Goal: Task Accomplishment & Management: Complete application form

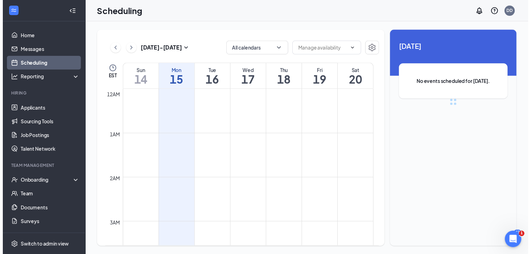
scroll to position [345, 0]
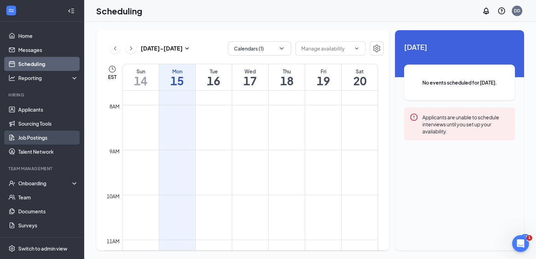
click at [30, 135] on link "Job Postings" at bounding box center [48, 137] width 60 height 14
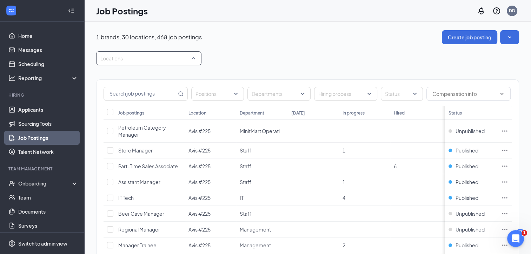
click at [122, 58] on div at bounding box center [145, 58] width 95 height 11
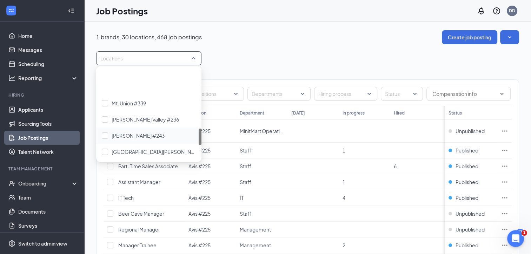
scroll to position [316, 0]
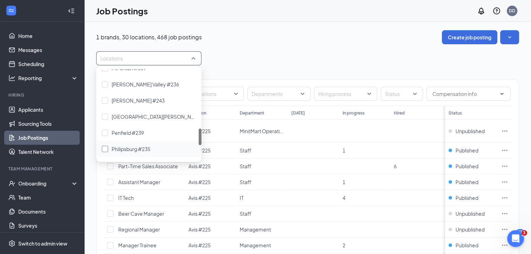
click at [123, 146] on span "Philipsburg #235" at bounding box center [131, 149] width 39 height 6
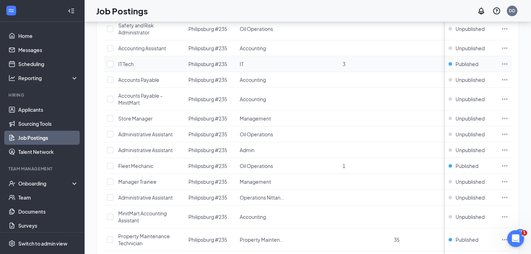
scroll to position [316, 0]
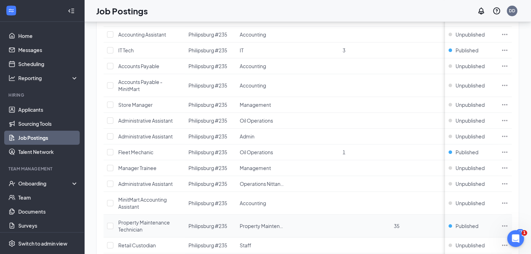
click at [126, 220] on span "Property Maintenance Technician" at bounding box center [144, 225] width 52 height 13
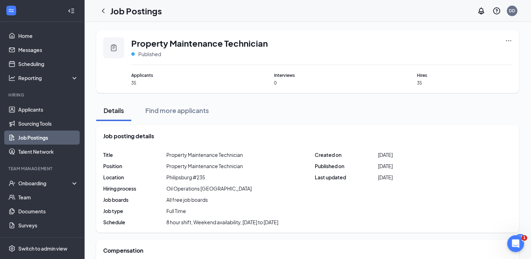
click at [508, 39] on icon "Ellipses" at bounding box center [508, 40] width 7 height 7
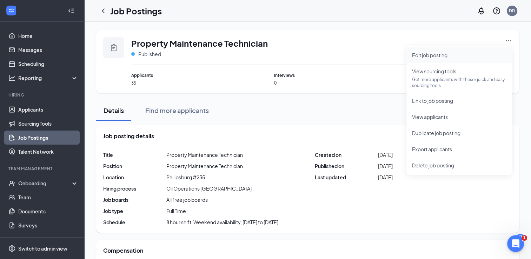
click at [422, 53] on span "Edit job posting" at bounding box center [429, 55] width 35 height 6
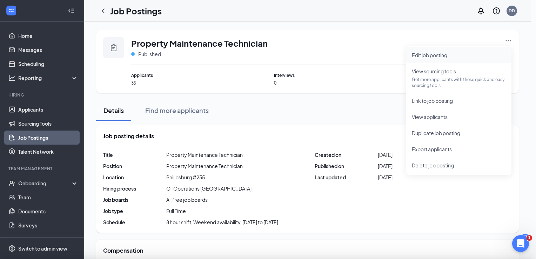
type input "Property Maintenance Technician"
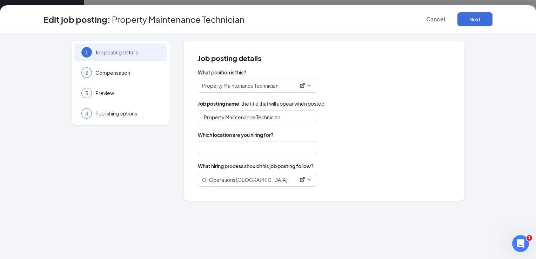
type input "Philipsburg #235"
click at [247, 144] on input "Philipsburg #235" at bounding box center [257, 148] width 119 height 14
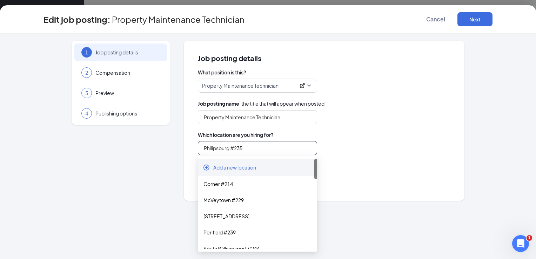
click at [230, 165] on span "Add a new location" at bounding box center [234, 167] width 43 height 7
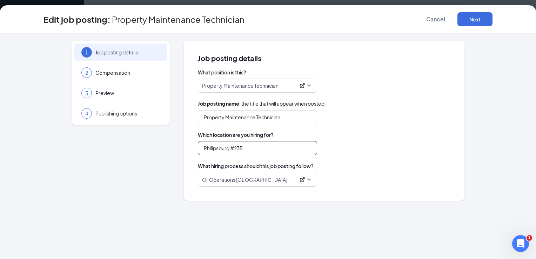
click at [249, 153] on input "Philipsburg #235" at bounding box center [257, 148] width 119 height 14
click at [244, 147] on input "Philipsburg #235, [GEOGRAPHIC_DATA] #239," at bounding box center [257, 148] width 119 height 14
click at [240, 150] on input "Penfield #239," at bounding box center [257, 148] width 119 height 14
type input "Philipsburg #235"
click at [475, 18] on button "Next" at bounding box center [474, 19] width 35 height 14
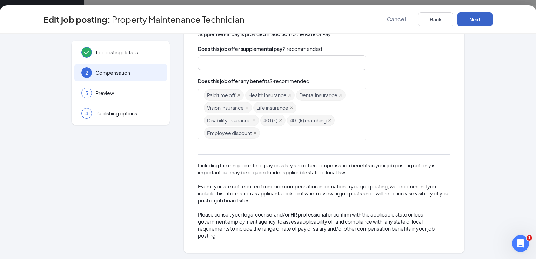
scroll to position [143, 0]
click at [475, 15] on button "Next" at bounding box center [474, 19] width 35 height 14
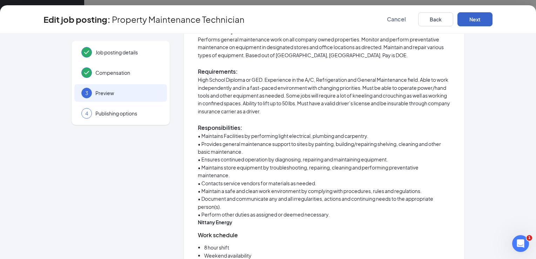
scroll to position [164, 0]
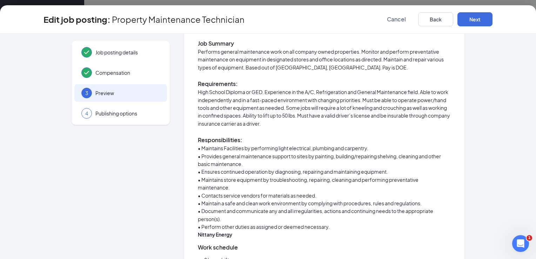
click at [417, 90] on p "High School Diploma or GED. Experience in the A/C, Refrigeration and General Ma…" at bounding box center [324, 107] width 253 height 39
click at [417, 92] on p "High School Diploma or GED. Experience in the A/C, Refrigeration and General Ma…" at bounding box center [324, 107] width 253 height 39
click at [417, 90] on p "High School Diploma or GED. Experience in the A/C, Refrigeration and General Ma…" at bounding box center [324, 107] width 253 height 39
click at [418, 91] on p "High School Diploma or GED. Experience in the A/C, Refrigeration and General Ma…" at bounding box center [324, 107] width 253 height 39
drag, startPoint x: 417, startPoint y: 93, endPoint x: 418, endPoint y: 90, distance: 3.6
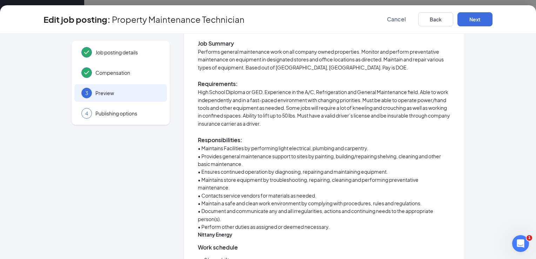
click at [418, 91] on p "High School Diploma or GED. Experience in the A/C, Refrigeration and General Ma…" at bounding box center [324, 107] width 253 height 39
click at [418, 90] on p "High School Diploma or GED. Experience in the A/C, Refrigeration and General Ma…" at bounding box center [324, 107] width 253 height 39
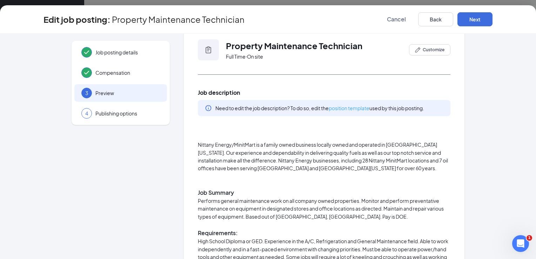
scroll to position [0, 0]
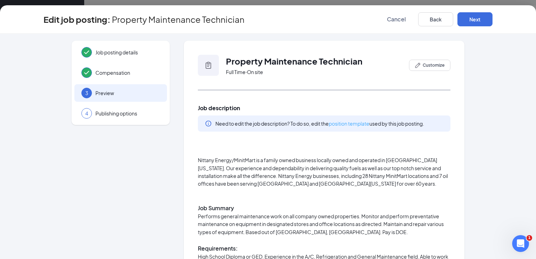
click at [352, 121] on link "position template" at bounding box center [349, 123] width 41 height 6
click at [97, 91] on span "Preview" at bounding box center [127, 92] width 65 height 7
click at [106, 51] on span "Job posting details" at bounding box center [127, 52] width 65 height 7
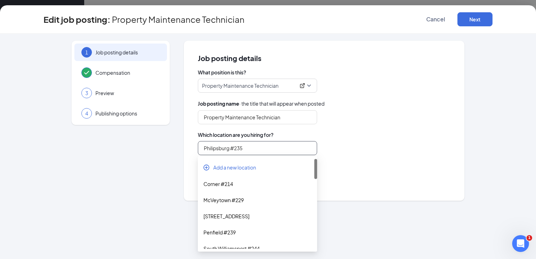
click at [245, 147] on input "Philipsburg #235" at bounding box center [257, 148] width 119 height 14
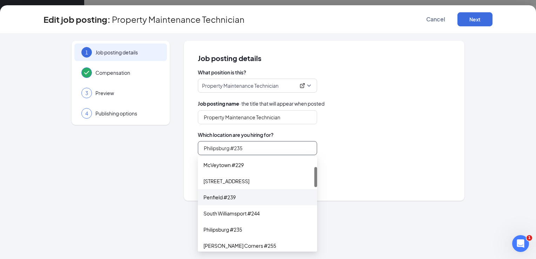
click at [213, 197] on div "Penfield #239" at bounding box center [257, 197] width 108 height 8
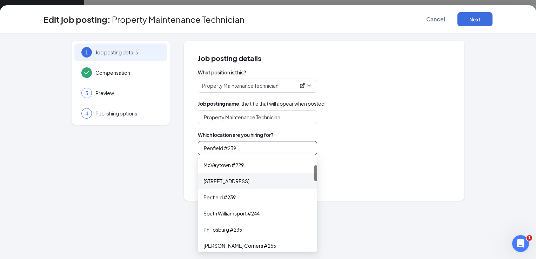
click at [234, 182] on div "[STREET_ADDRESS]" at bounding box center [257, 181] width 108 height 8
type input "[STREET_ADDRESS]"
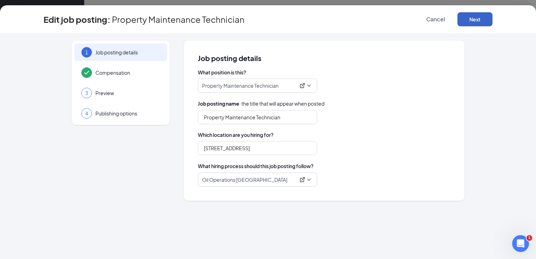
click at [473, 17] on button "Next" at bounding box center [474, 19] width 35 height 14
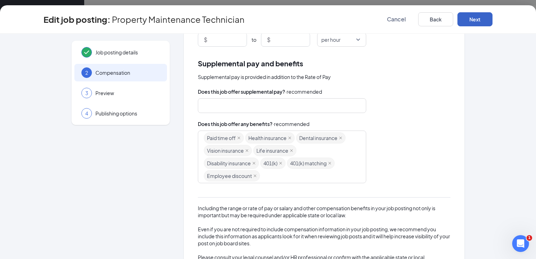
scroll to position [0, 0]
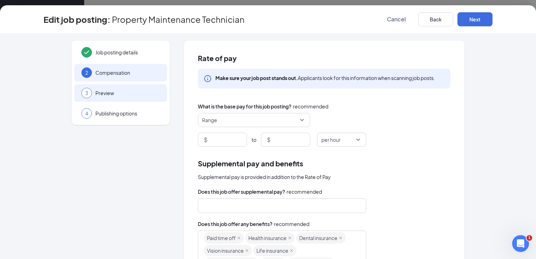
click at [101, 90] on span "Preview" at bounding box center [127, 92] width 65 height 7
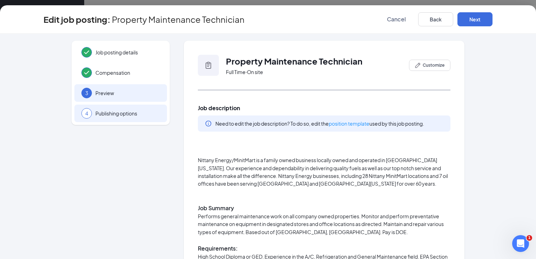
click at [105, 111] on span "Publishing options" at bounding box center [127, 113] width 65 height 7
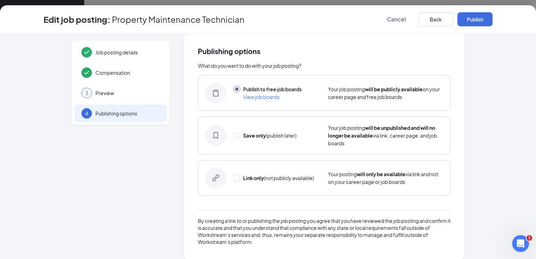
scroll to position [13, 0]
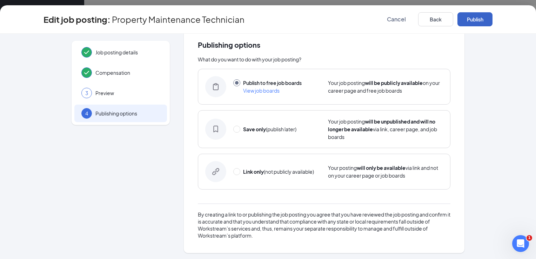
click at [470, 18] on button "Publish" at bounding box center [474, 19] width 35 height 14
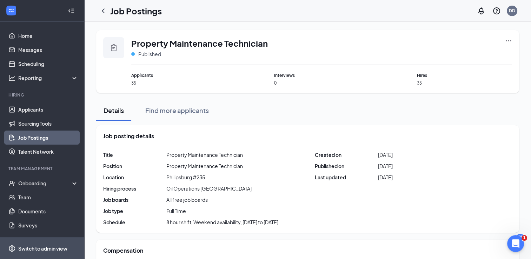
click at [32, 246] on div "Switch to admin view" at bounding box center [42, 248] width 49 height 7
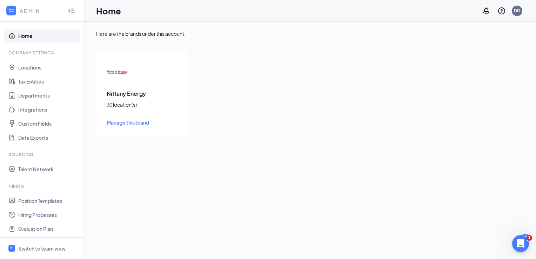
click at [23, 35] on link "Home" at bounding box center [48, 36] width 60 height 14
click at [42, 245] on div "Switch to team view" at bounding box center [41, 248] width 47 height 7
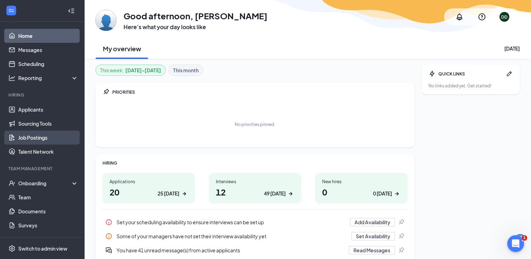
click at [28, 134] on link "Job Postings" at bounding box center [48, 137] width 60 height 14
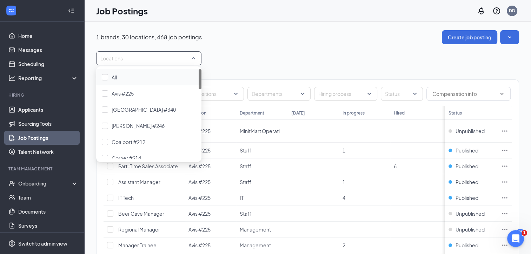
click at [125, 58] on div at bounding box center [145, 58] width 95 height 11
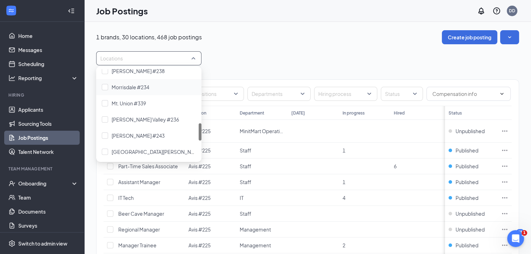
scroll to position [316, 0]
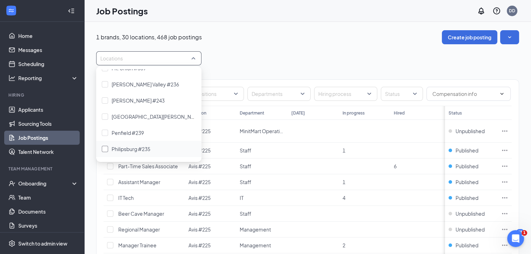
click at [121, 147] on span "Philipsburg #235" at bounding box center [131, 149] width 39 height 6
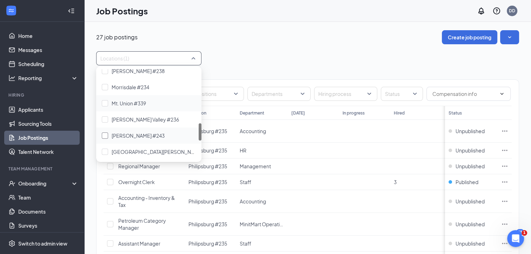
scroll to position [316, 0]
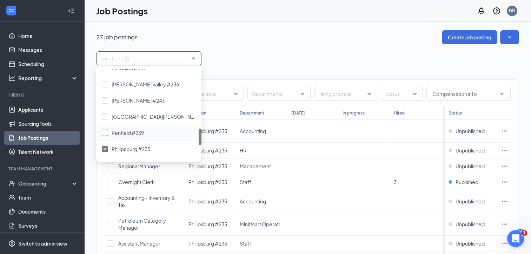
click at [121, 132] on span "Penfield #239" at bounding box center [128, 132] width 32 height 6
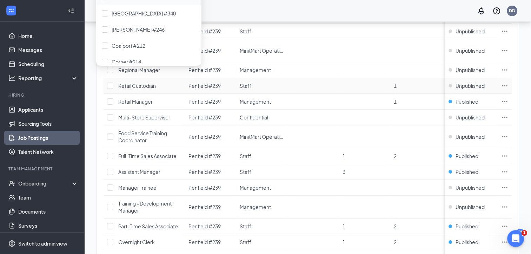
scroll to position [28, 0]
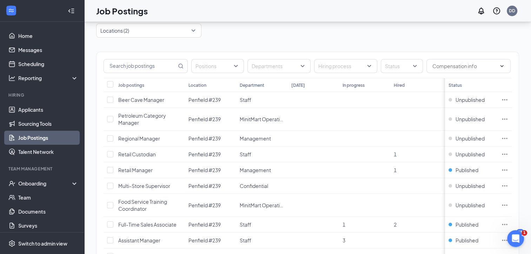
click at [225, 34] on div "Locations (2)" at bounding box center [307, 30] width 423 height 14
click at [192, 33] on div at bounding box center [145, 30] width 95 height 11
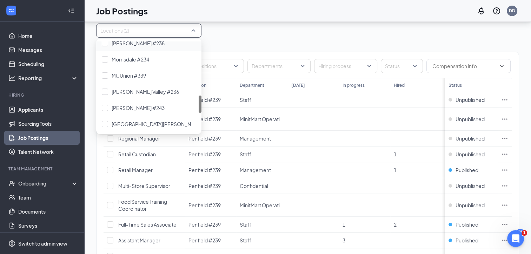
scroll to position [351, 0]
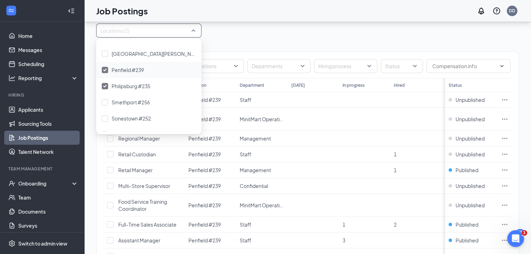
click at [106, 67] on div at bounding box center [105, 70] width 6 height 6
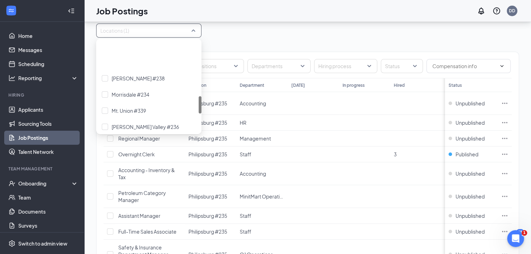
scroll to position [316, 0]
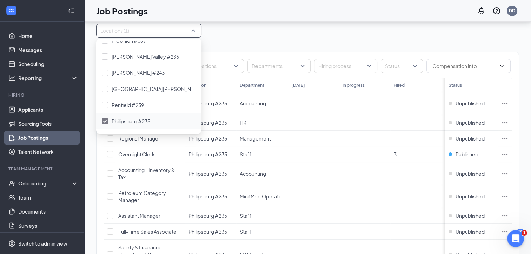
click at [121, 120] on span "Philipsburg #235" at bounding box center [131, 121] width 39 height 6
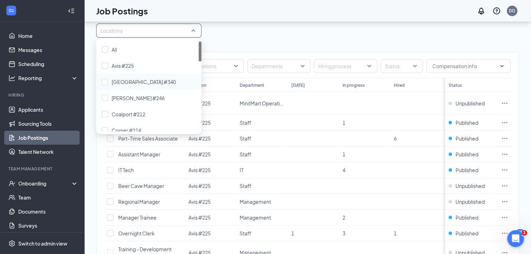
click at [250, 34] on div "Locations" at bounding box center [307, 30] width 423 height 14
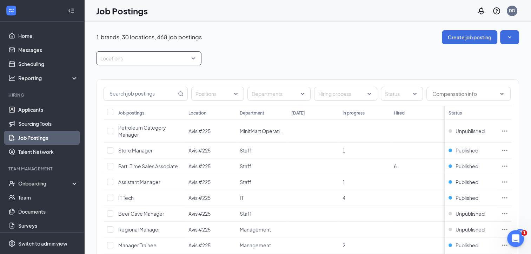
click at [127, 58] on div at bounding box center [145, 58] width 95 height 11
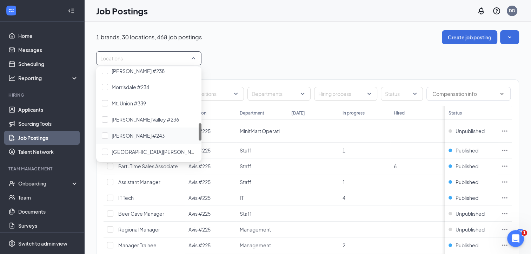
scroll to position [351, 0]
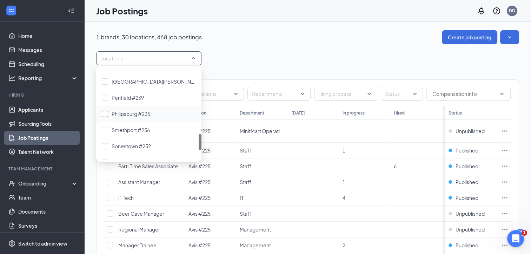
click at [105, 112] on div at bounding box center [105, 113] width 6 height 6
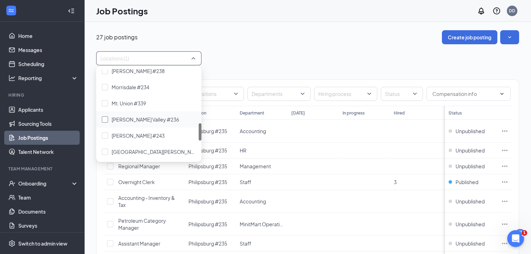
scroll to position [386, 0]
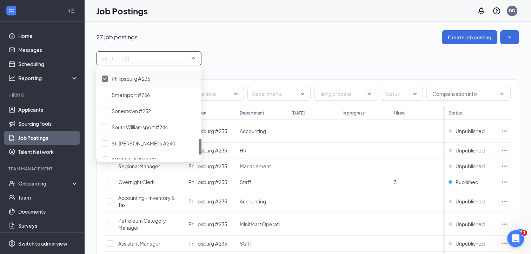
click at [123, 77] on span "Philipsburg #235" at bounding box center [131, 78] width 39 height 6
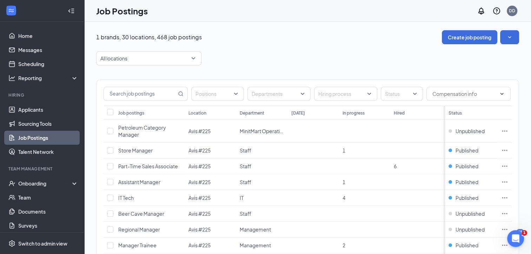
click at [258, 40] on div "1 brands, 30 locations, 468 job postings Create job posting" at bounding box center [307, 37] width 423 height 14
click at [474, 34] on button "Create job posting" at bounding box center [469, 37] width 55 height 14
click at [114, 55] on div at bounding box center [145, 58] width 95 height 11
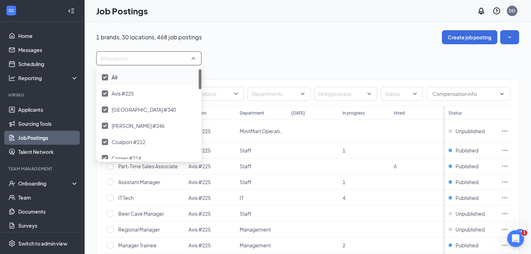
click at [104, 78] on div at bounding box center [105, 77] width 6 height 6
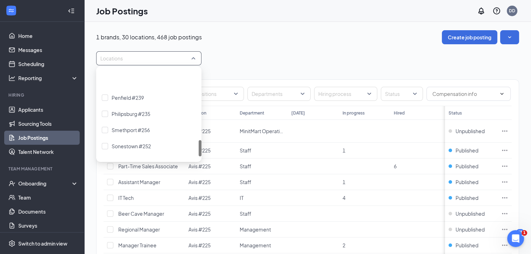
scroll to position [386, 0]
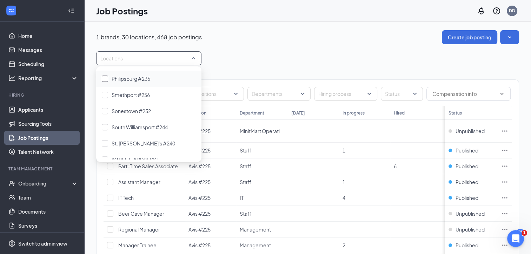
click at [105, 75] on div at bounding box center [105, 78] width 6 height 6
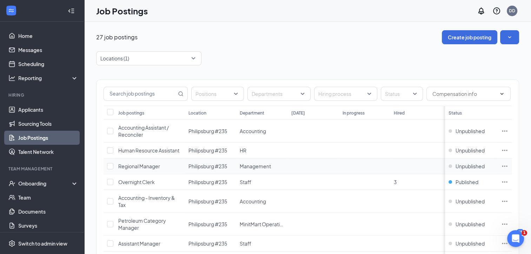
click at [330, 164] on td at bounding box center [313, 166] width 51 height 16
click at [193, 58] on div "Locations (1)" at bounding box center [148, 58] width 105 height 14
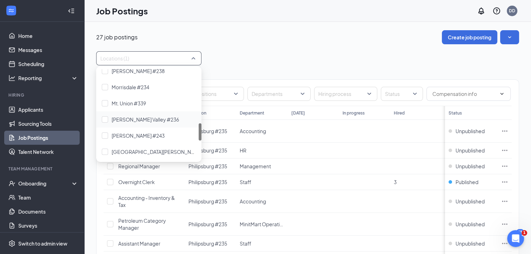
scroll to position [351, 0]
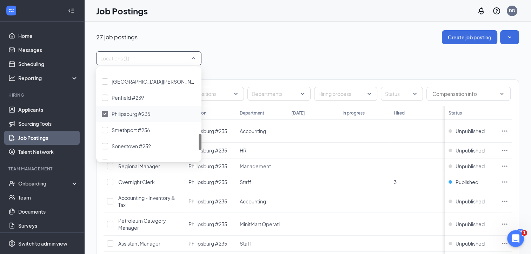
click at [104, 113] on img at bounding box center [105, 113] width 4 height 3
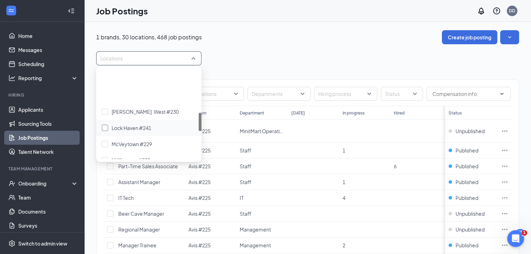
scroll to position [351, 0]
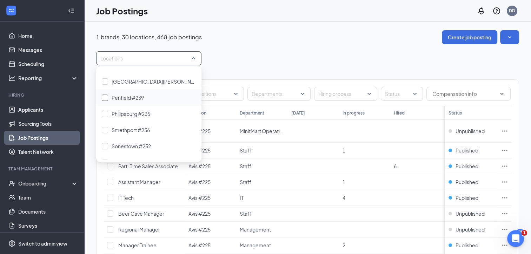
click at [103, 95] on div at bounding box center [105, 97] width 6 height 6
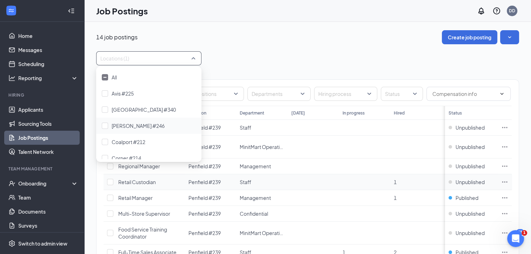
click at [307, 177] on td at bounding box center [313, 182] width 51 height 16
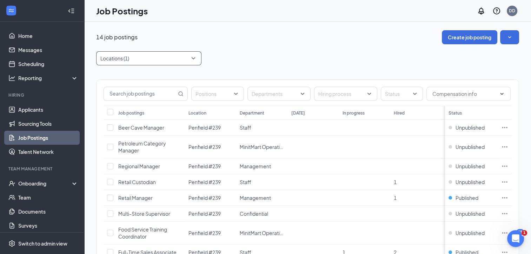
click at [193, 59] on div "Locations (1)" at bounding box center [148, 58] width 105 height 14
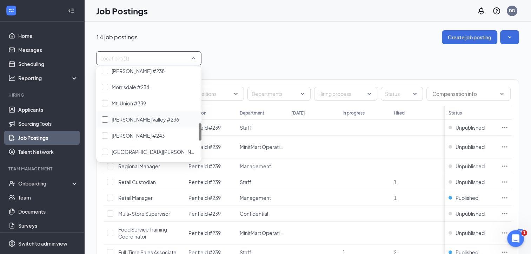
scroll to position [351, 0]
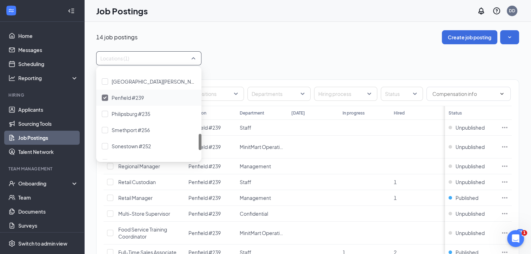
click at [104, 94] on div at bounding box center [105, 97] width 6 height 6
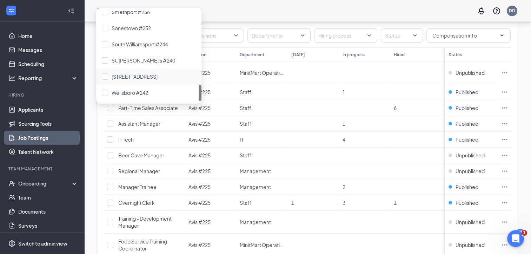
scroll to position [70, 0]
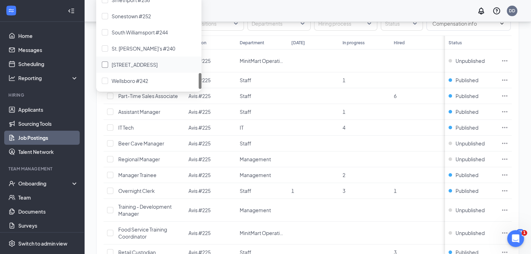
click at [105, 62] on div at bounding box center [105, 64] width 6 height 6
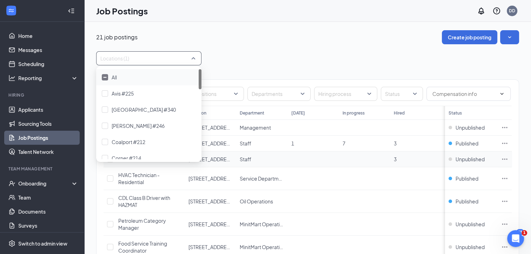
click at [326, 159] on td at bounding box center [313, 159] width 51 height 16
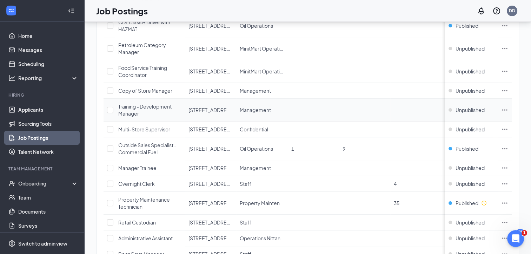
scroll to position [210, 0]
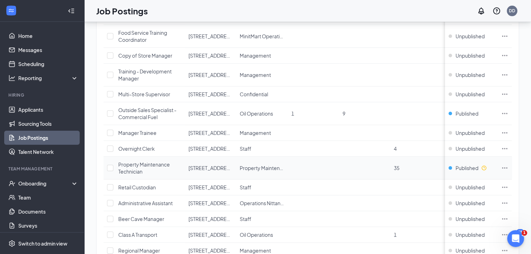
click at [130, 163] on span "Property Maintenance Technician" at bounding box center [144, 167] width 52 height 13
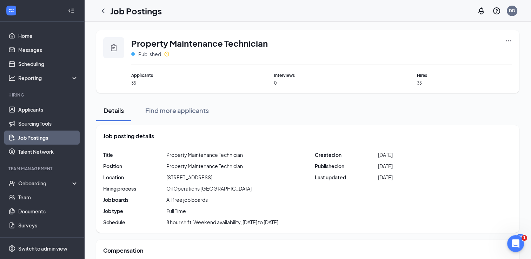
click at [508, 39] on icon "Ellipses" at bounding box center [508, 40] width 7 height 7
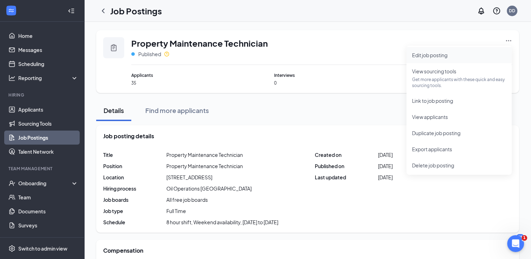
click at [426, 53] on span "Edit job posting" at bounding box center [429, 55] width 35 height 6
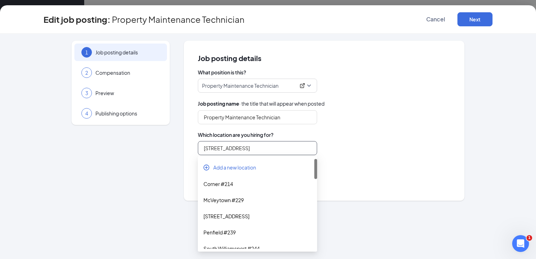
click at [240, 148] on input "[STREET_ADDRESS]" at bounding box center [257, 148] width 119 height 14
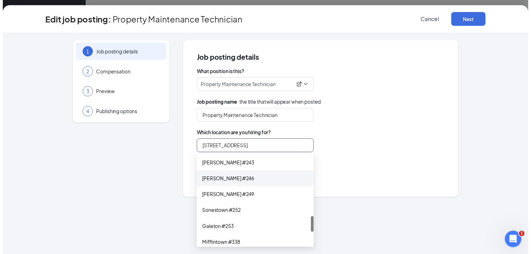
scroll to position [306, 0]
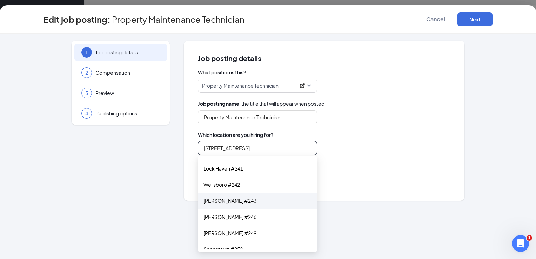
click at [217, 200] on div "[PERSON_NAME] #243" at bounding box center [257, 201] width 108 height 8
type input "[PERSON_NAME] #243"
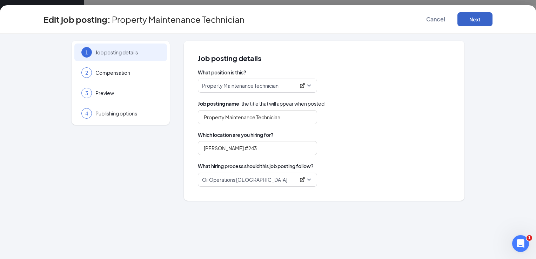
click at [473, 18] on button "Next" at bounding box center [474, 19] width 35 height 14
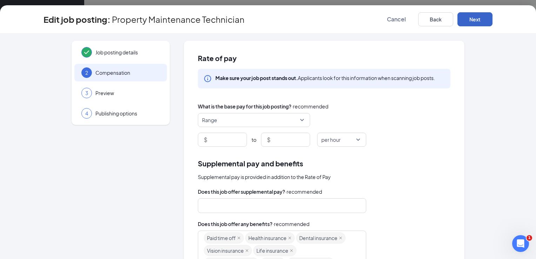
click at [473, 18] on button "Next" at bounding box center [474, 19] width 35 height 14
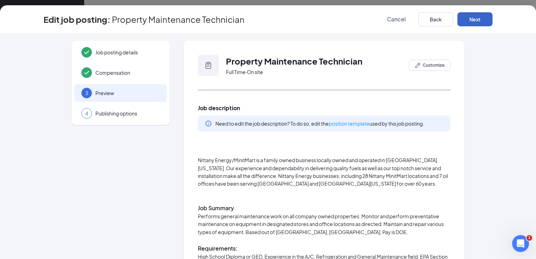
click at [475, 16] on button "Next" at bounding box center [474, 19] width 35 height 14
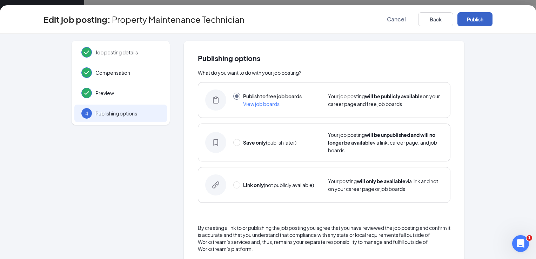
click at [473, 18] on button "Publish" at bounding box center [474, 19] width 35 height 14
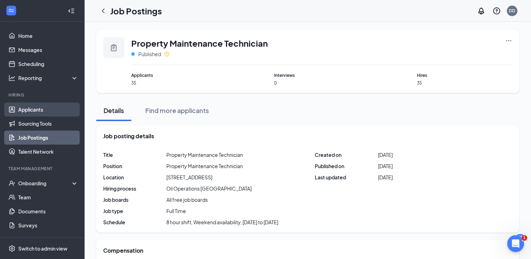
click at [28, 109] on link "Applicants" at bounding box center [48, 109] width 60 height 14
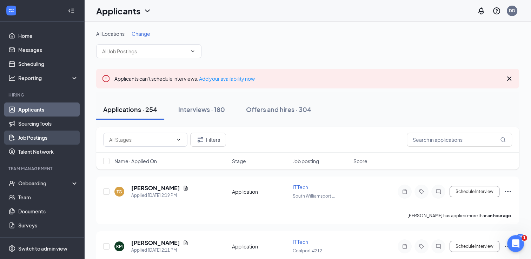
click at [30, 136] on link "Job Postings" at bounding box center [48, 137] width 60 height 14
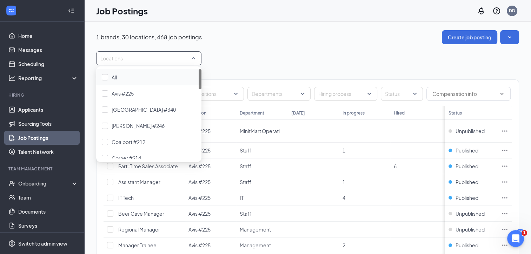
click at [169, 59] on div at bounding box center [145, 58] width 95 height 11
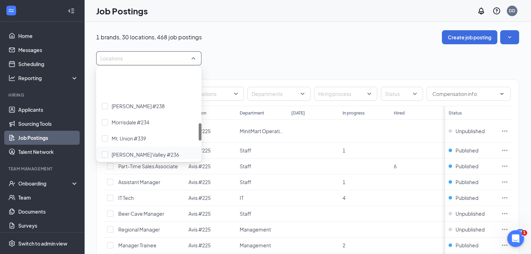
scroll to position [281, 0]
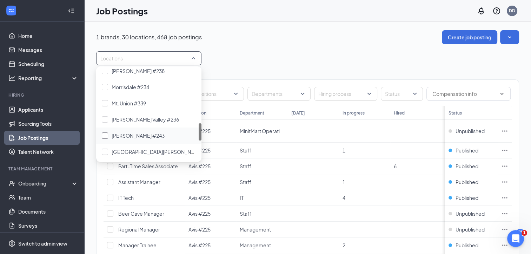
click at [119, 133] on span "[PERSON_NAME] #243" at bounding box center [138, 135] width 53 height 6
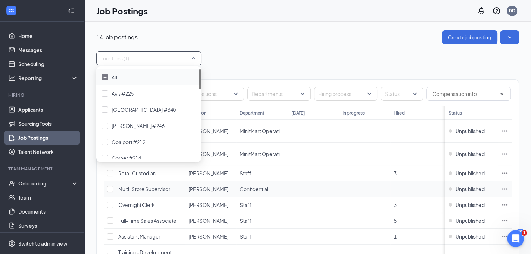
click at [359, 190] on td at bounding box center [364, 189] width 51 height 16
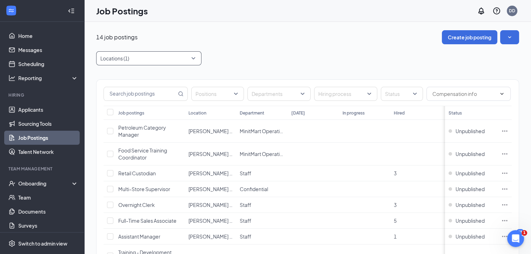
click at [137, 57] on div at bounding box center [145, 58] width 95 height 11
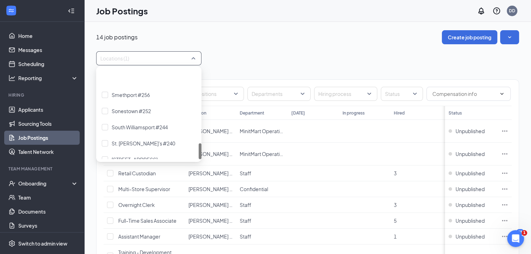
scroll to position [410, 0]
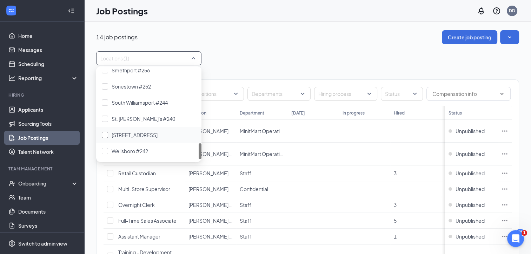
click at [120, 133] on span "[STREET_ADDRESS]" at bounding box center [135, 135] width 46 height 6
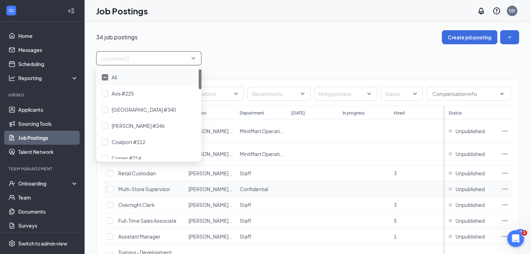
click at [351, 182] on td at bounding box center [364, 189] width 51 height 16
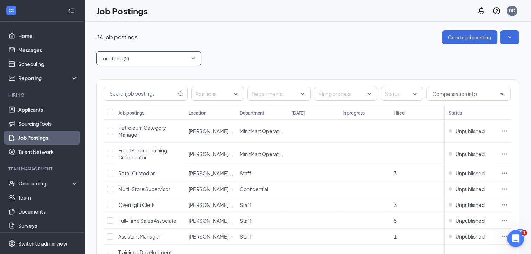
click at [134, 58] on div at bounding box center [145, 58] width 95 height 11
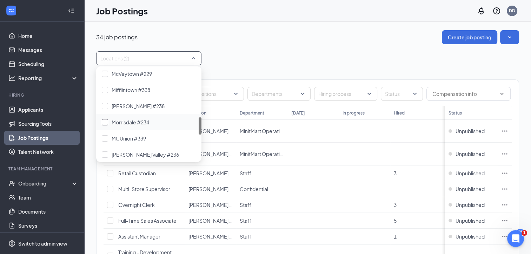
scroll to position [281, 0]
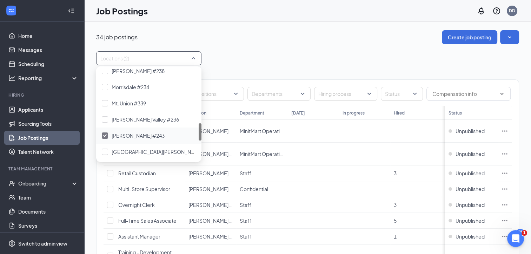
click at [106, 133] on div at bounding box center [105, 135] width 6 height 6
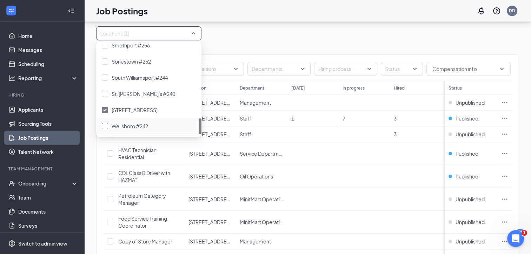
scroll to position [35, 0]
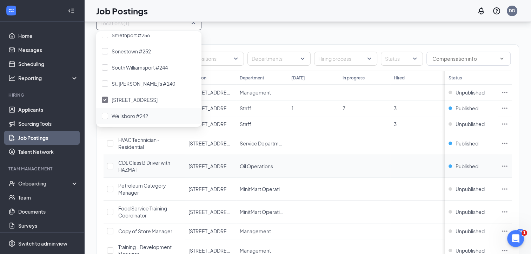
drag, startPoint x: 347, startPoint y: 160, endPoint x: 338, endPoint y: 160, distance: 9.1
click at [343, 160] on td at bounding box center [364, 166] width 51 height 23
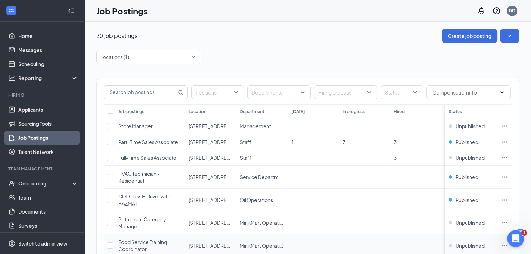
scroll to position [0, 0]
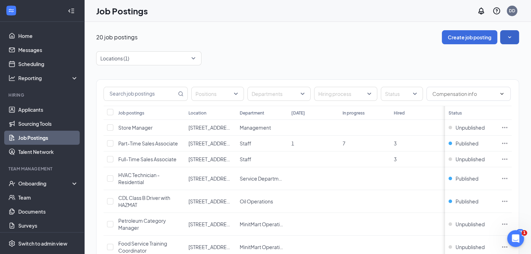
click at [512, 34] on icon "SmallChevronDown" at bounding box center [509, 37] width 7 height 7
click at [279, 41] on div "20 job postings Create job posting" at bounding box center [307, 37] width 423 height 14
click at [25, 136] on link "Job Postings" at bounding box center [48, 137] width 60 height 14
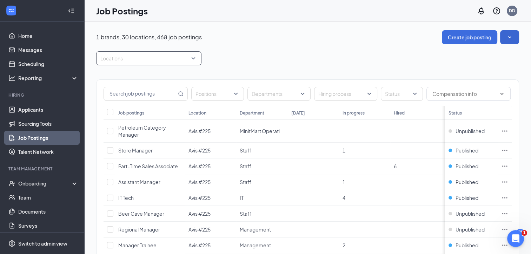
click at [193, 58] on div "Locations" at bounding box center [148, 58] width 105 height 14
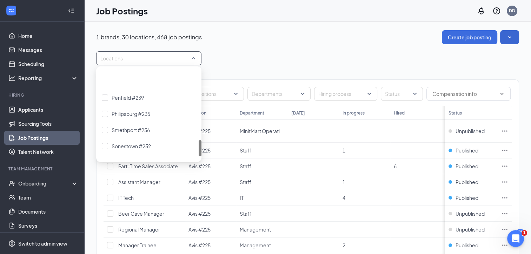
scroll to position [410, 0]
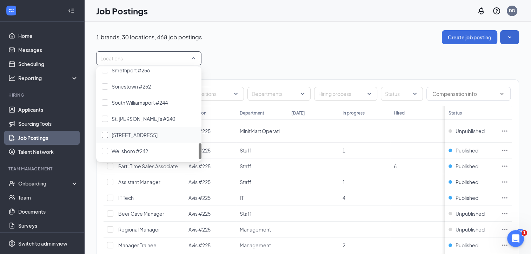
click at [120, 132] on span "[STREET_ADDRESS]" at bounding box center [135, 135] width 46 height 6
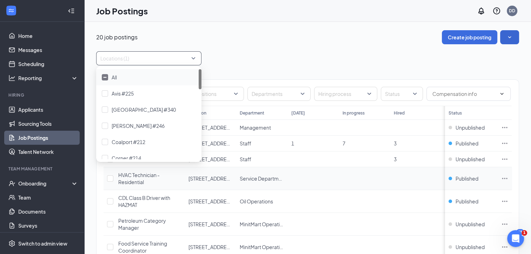
drag, startPoint x: 373, startPoint y: 169, endPoint x: 358, endPoint y: 170, distance: 14.8
click at [358, 170] on td at bounding box center [364, 178] width 51 height 23
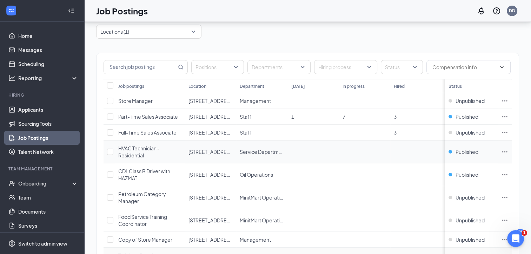
scroll to position [20, 0]
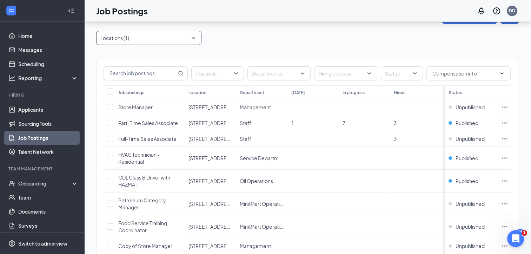
click at [177, 39] on div at bounding box center [145, 37] width 95 height 11
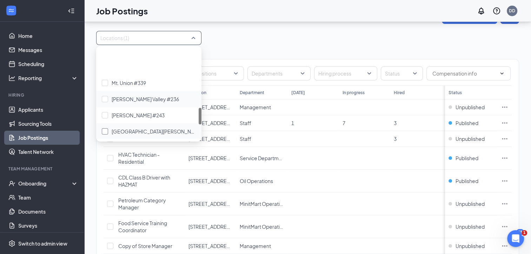
scroll to position [316, 0]
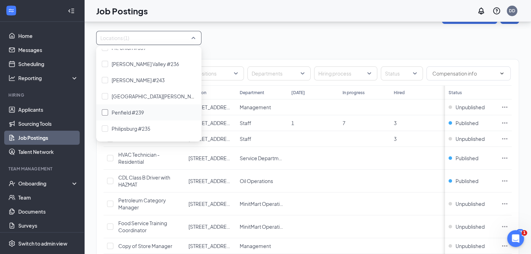
click at [117, 109] on span "Penfield #239" at bounding box center [128, 112] width 32 height 6
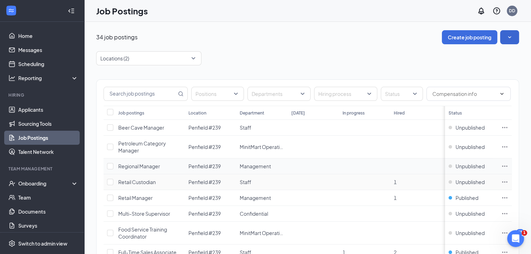
drag, startPoint x: 326, startPoint y: 175, endPoint x: 319, endPoint y: 166, distance: 11.5
click at [325, 174] on td at bounding box center [313, 182] width 51 height 16
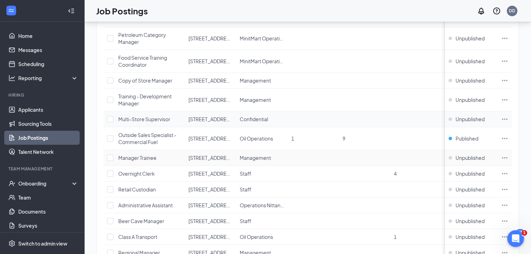
scroll to position [421, 0]
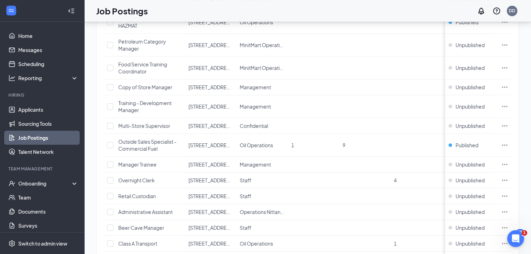
click at [23, 136] on link "Job Postings" at bounding box center [48, 137] width 60 height 14
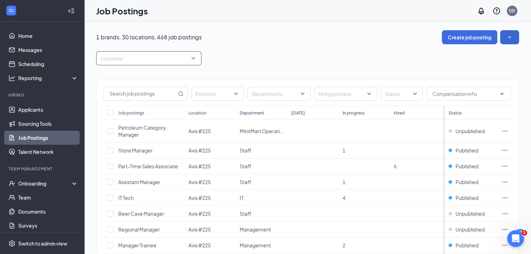
click at [194, 57] on div "Locations" at bounding box center [148, 58] width 105 height 14
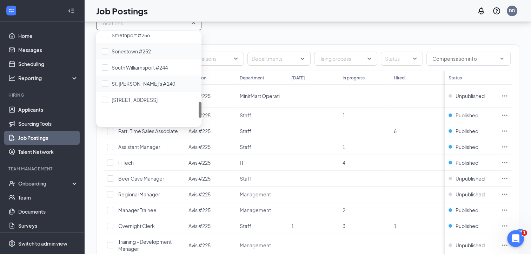
scroll to position [375, 0]
click at [123, 51] on span "Philipsburg #235" at bounding box center [131, 54] width 39 height 6
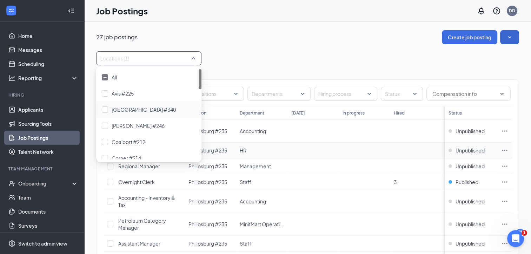
click at [321, 156] on td at bounding box center [313, 150] width 51 height 16
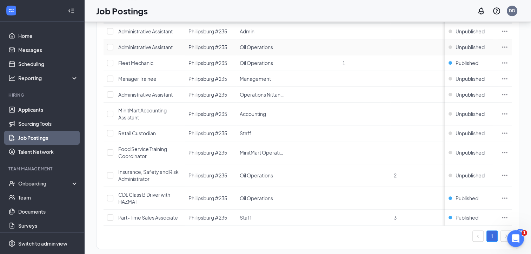
scroll to position [418, 0]
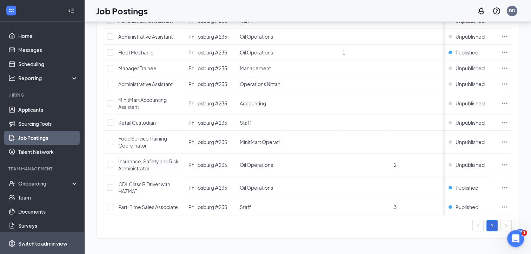
click at [32, 240] on div "Switch to admin view" at bounding box center [42, 243] width 49 height 7
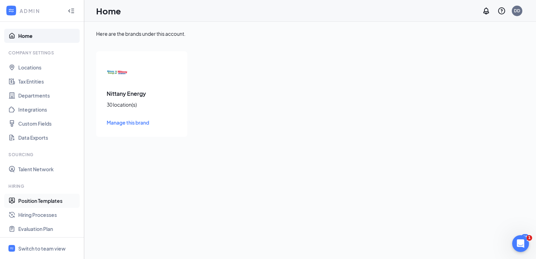
click at [29, 199] on link "Position Templates" at bounding box center [48, 201] width 60 height 14
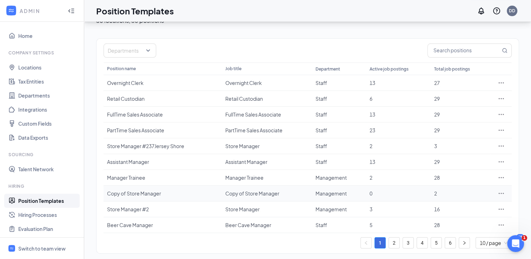
scroll to position [43, 0]
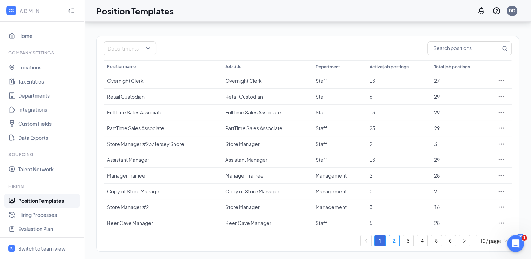
click at [393, 239] on link "2" at bounding box center [394, 240] width 11 height 11
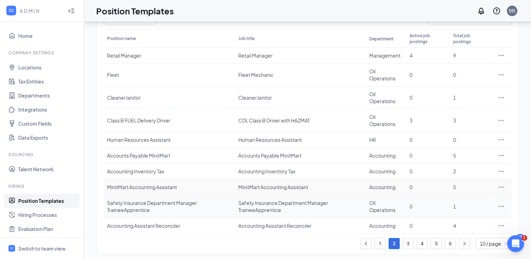
scroll to position [77, 0]
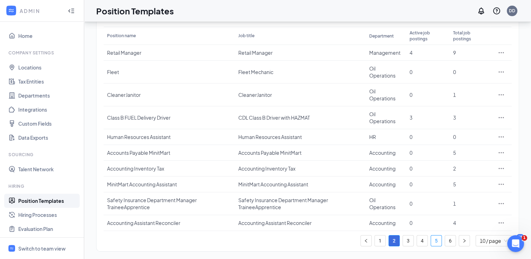
click at [434, 239] on link "5" at bounding box center [436, 240] width 11 height 11
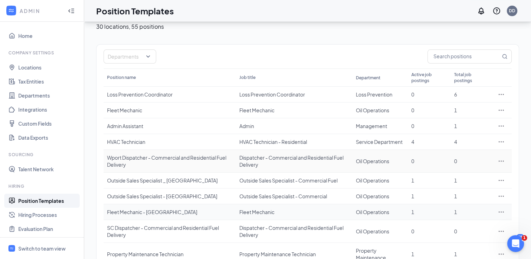
scroll to position [70, 0]
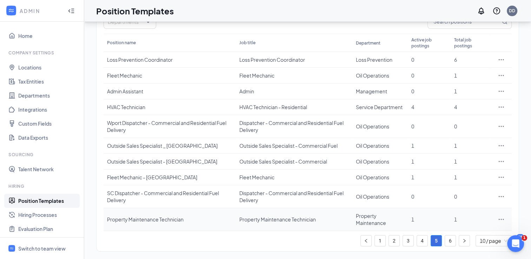
click at [501, 217] on icon "Ellipses" at bounding box center [500, 219] width 7 height 7
click at [442, 154] on span "Edit" at bounding box center [442, 156] width 9 height 6
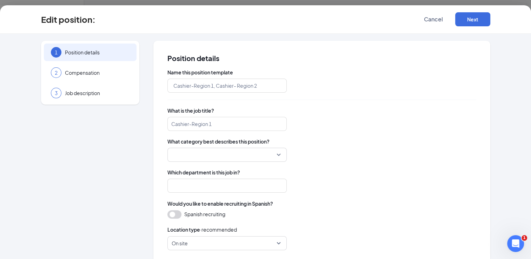
type input "Property Maintenance Technician"
type input "Property Maintenance"
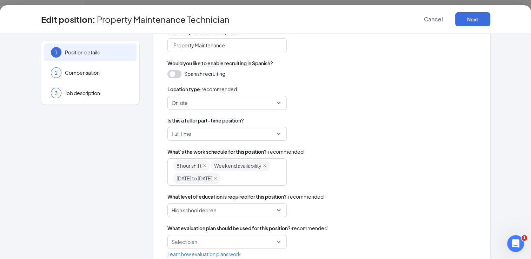
scroll to position [160, 0]
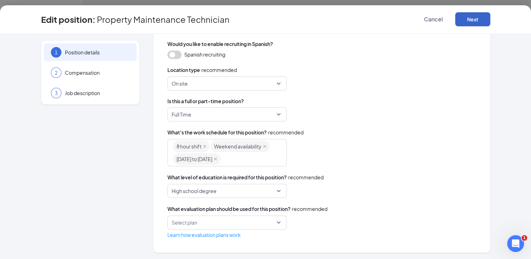
click at [468, 18] on button "Next" at bounding box center [472, 19] width 35 height 14
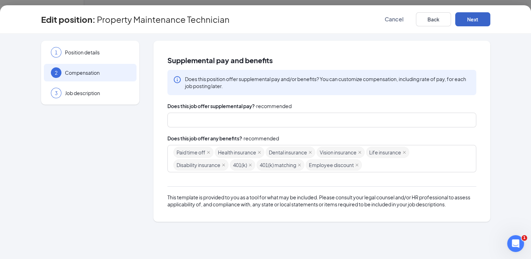
click at [471, 17] on button "Next" at bounding box center [472, 19] width 35 height 14
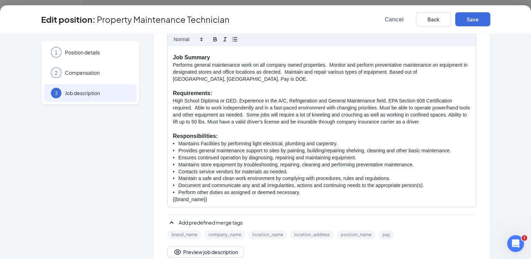
scroll to position [144, 0]
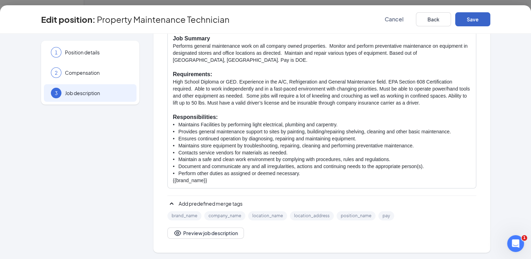
click at [473, 16] on button "Save" at bounding box center [472, 19] width 35 height 14
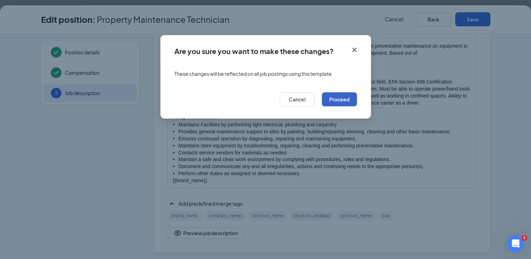
click at [341, 99] on button "Proceed" at bounding box center [339, 99] width 35 height 14
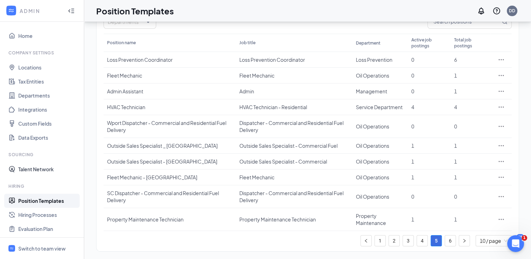
scroll to position [92, 0]
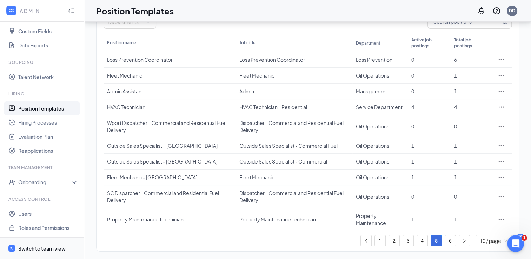
click at [35, 246] on div "Switch to team view" at bounding box center [41, 248] width 47 height 7
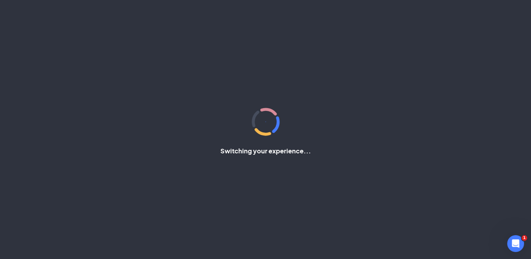
scroll to position [29, 0]
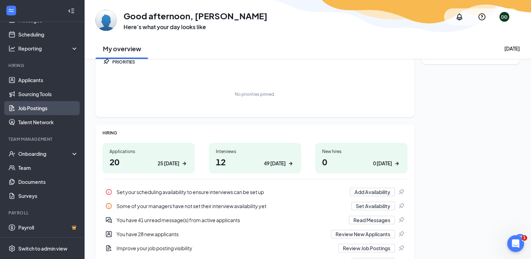
click at [28, 107] on link "Job Postings" at bounding box center [48, 108] width 60 height 14
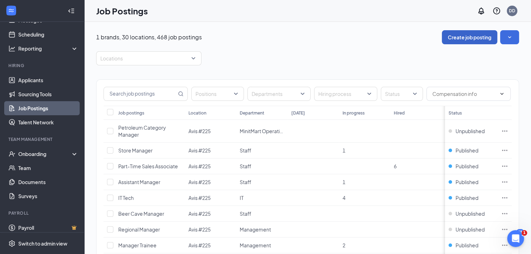
click at [483, 35] on button "Create job posting" at bounding box center [469, 37] width 55 height 14
click at [513, 34] on icon "SmallChevronDown" at bounding box center [509, 37] width 7 height 7
click at [469, 35] on button "Create job posting" at bounding box center [469, 37] width 55 height 14
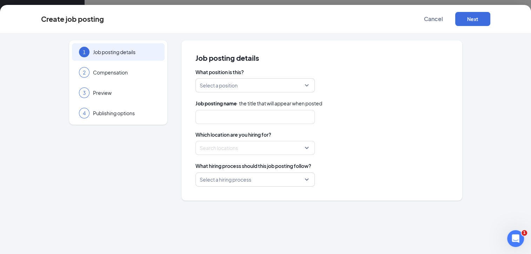
click at [306, 85] on div "Select a position" at bounding box center [254, 85] width 119 height 14
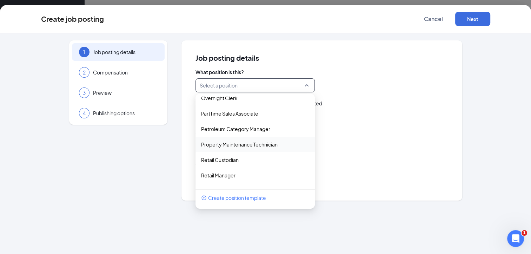
scroll to position [666, 0]
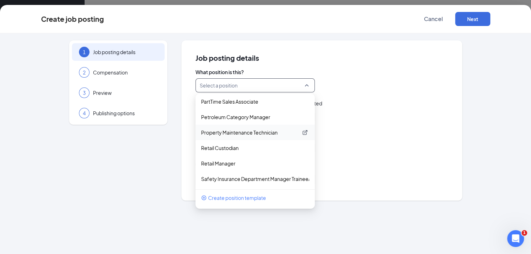
click at [223, 131] on p "Property Maintenance Technician" at bounding box center [249, 132] width 97 height 7
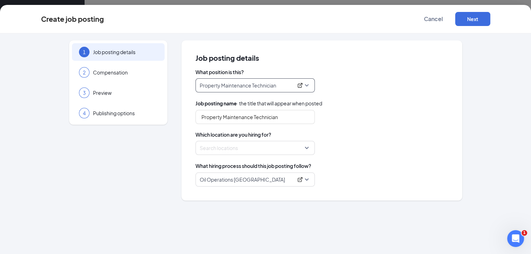
click at [306, 148] on div "Search locations" at bounding box center [254, 148] width 119 height 14
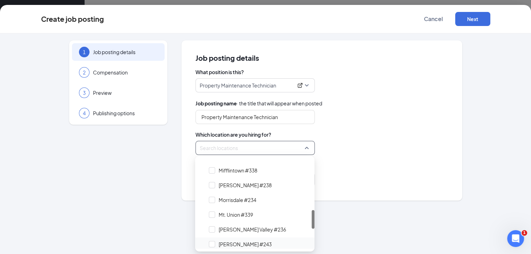
scroll to position [281, 0]
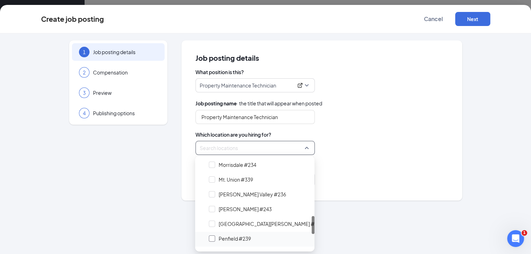
click at [212, 238] on div at bounding box center [212, 238] width 6 height 6
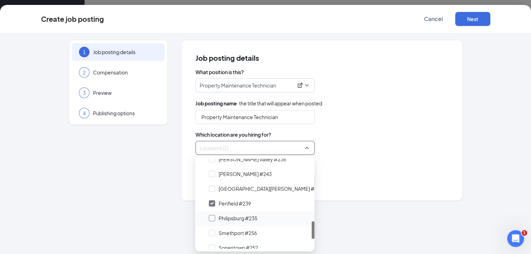
click at [212, 215] on div at bounding box center [212, 218] width 6 height 6
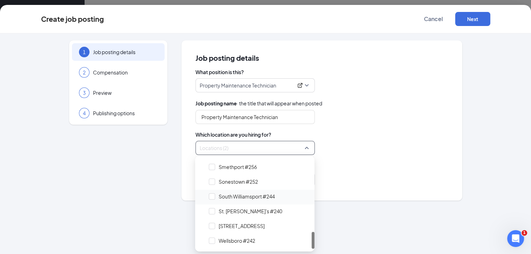
scroll to position [35, 0]
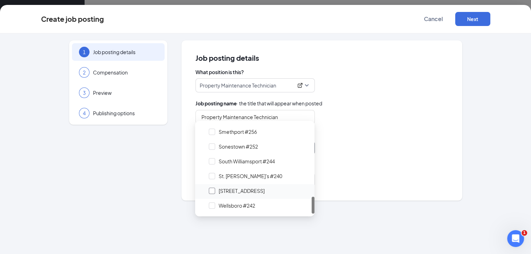
click at [210, 188] on div at bounding box center [212, 190] width 6 height 6
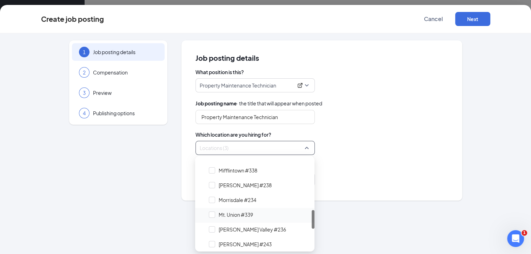
scroll to position [281, 0]
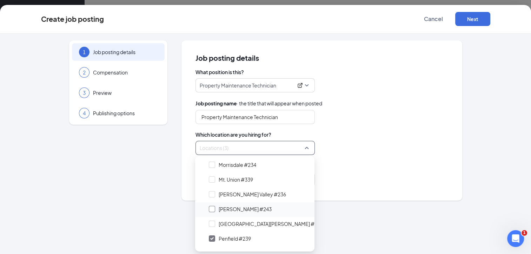
click at [210, 207] on div at bounding box center [212, 209] width 6 height 6
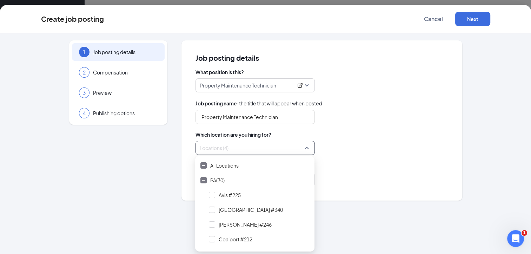
click at [366, 134] on span "Which location are you hiring for?" at bounding box center [321, 134] width 253 height 7
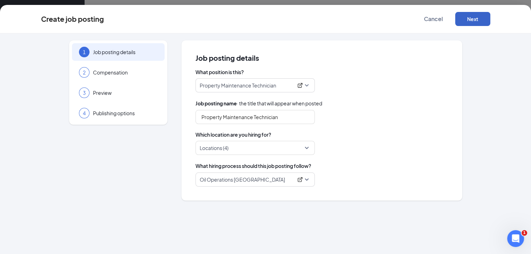
click at [472, 16] on button "Next" at bounding box center [472, 19] width 35 height 14
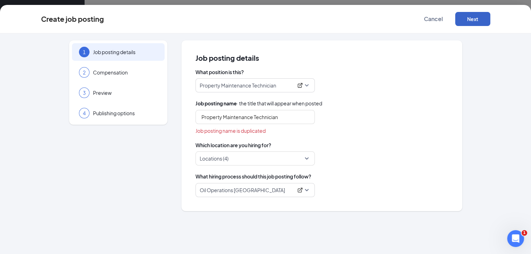
click at [472, 18] on button "Next" at bounding box center [472, 19] width 35 height 14
click at [470, 17] on button "Next" at bounding box center [472, 19] width 35 height 14
click at [469, 16] on button "Next" at bounding box center [472, 19] width 35 height 14
click at [471, 17] on button "Next" at bounding box center [472, 19] width 35 height 14
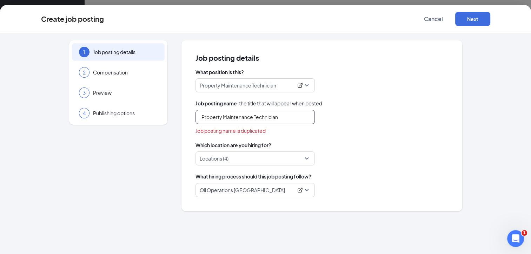
click at [278, 117] on input "Property Maintenance Technician" at bounding box center [254, 117] width 119 height 14
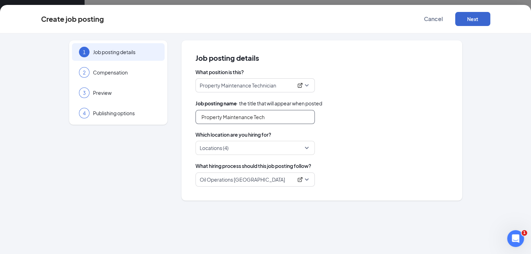
type input "Property Maintenance Tech"
click at [471, 17] on button "Next" at bounding box center [472, 19] width 35 height 14
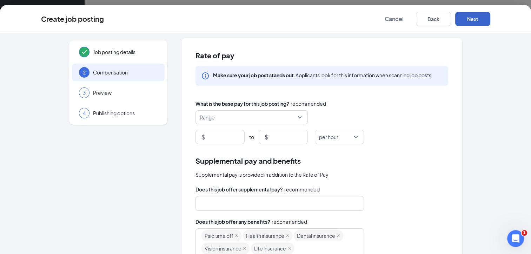
scroll to position [0, 0]
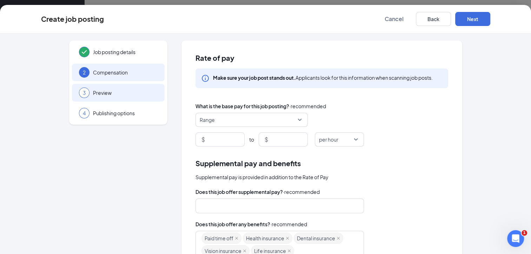
click at [96, 90] on span "Preview" at bounding box center [125, 92] width 65 height 7
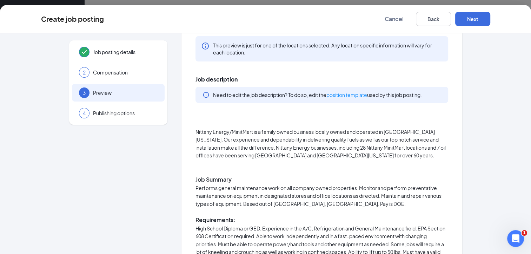
scroll to position [140, 0]
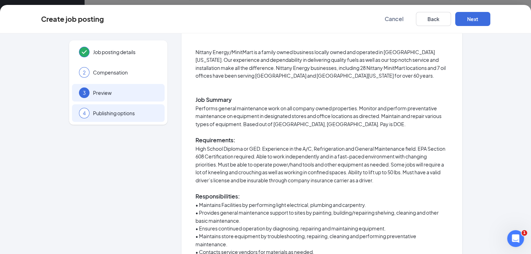
click at [103, 111] on span "Publishing options" at bounding box center [125, 112] width 65 height 7
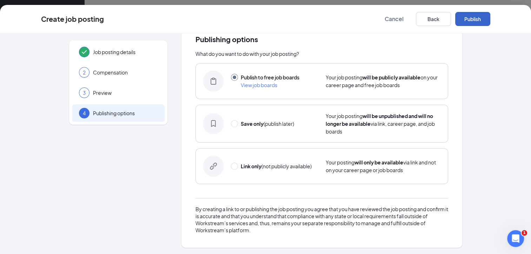
click at [470, 17] on button "Publish" at bounding box center [472, 19] width 35 height 14
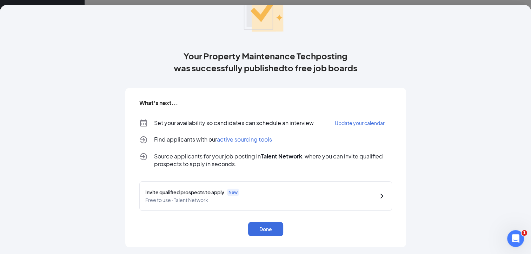
scroll to position [316, 0]
click at [261, 224] on button "Done" at bounding box center [265, 229] width 35 height 14
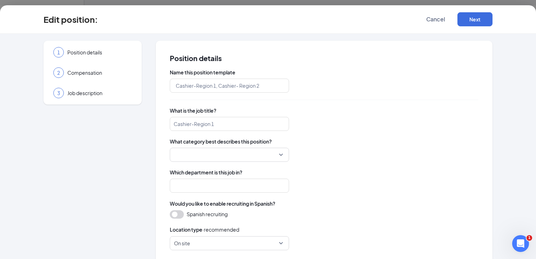
type input "Property Maintenance Technician"
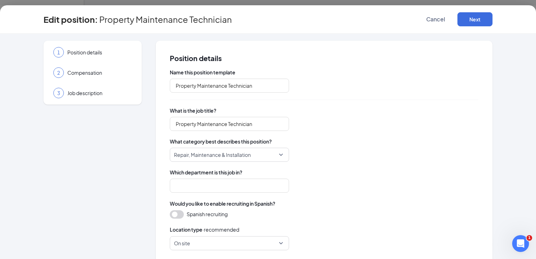
type input "Property Maintenance"
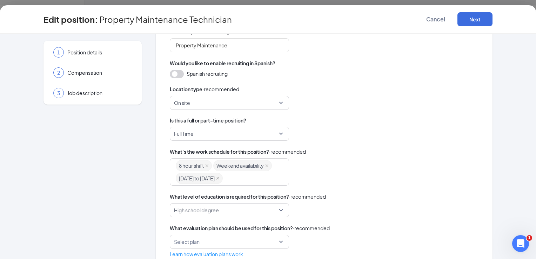
scroll to position [160, 0]
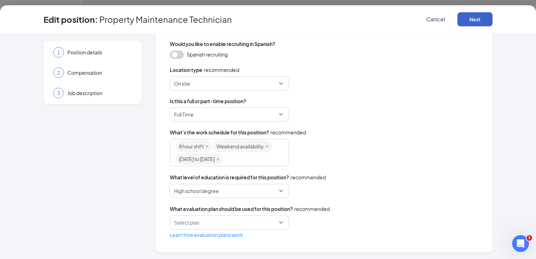
click at [473, 17] on button "Next" at bounding box center [474, 19] width 35 height 14
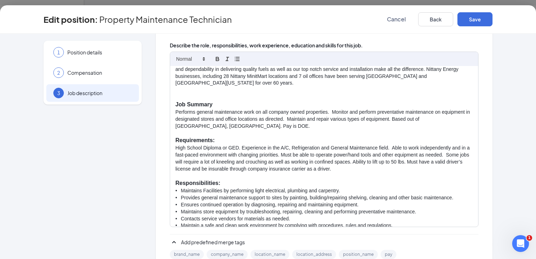
scroll to position [35, 0]
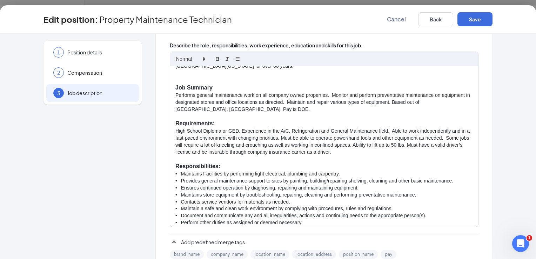
click at [387, 130] on p "High School Diploma or GED. Experience in the A/C, Refrigeration and General Ma…" at bounding box center [323, 142] width 297 height 28
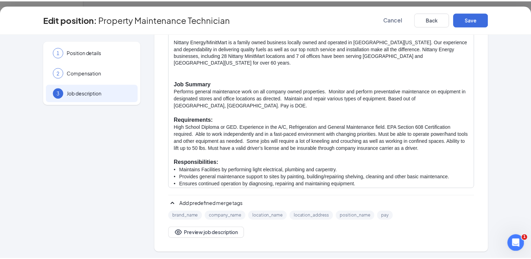
scroll to position [0, 0]
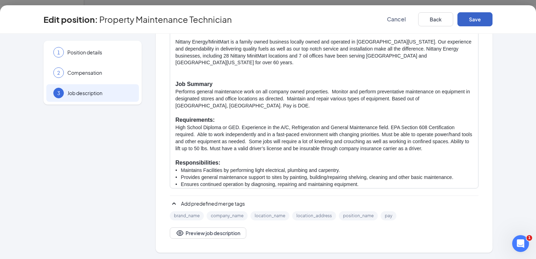
click at [474, 18] on button "Save" at bounding box center [474, 19] width 35 height 14
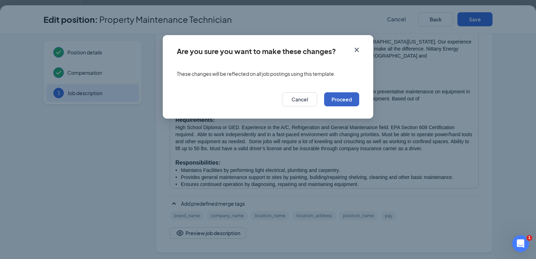
click at [343, 96] on button "Proceed" at bounding box center [341, 99] width 35 height 14
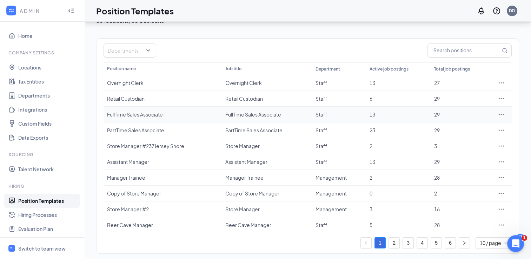
scroll to position [43, 0]
